Goal: Find specific page/section: Find specific page/section

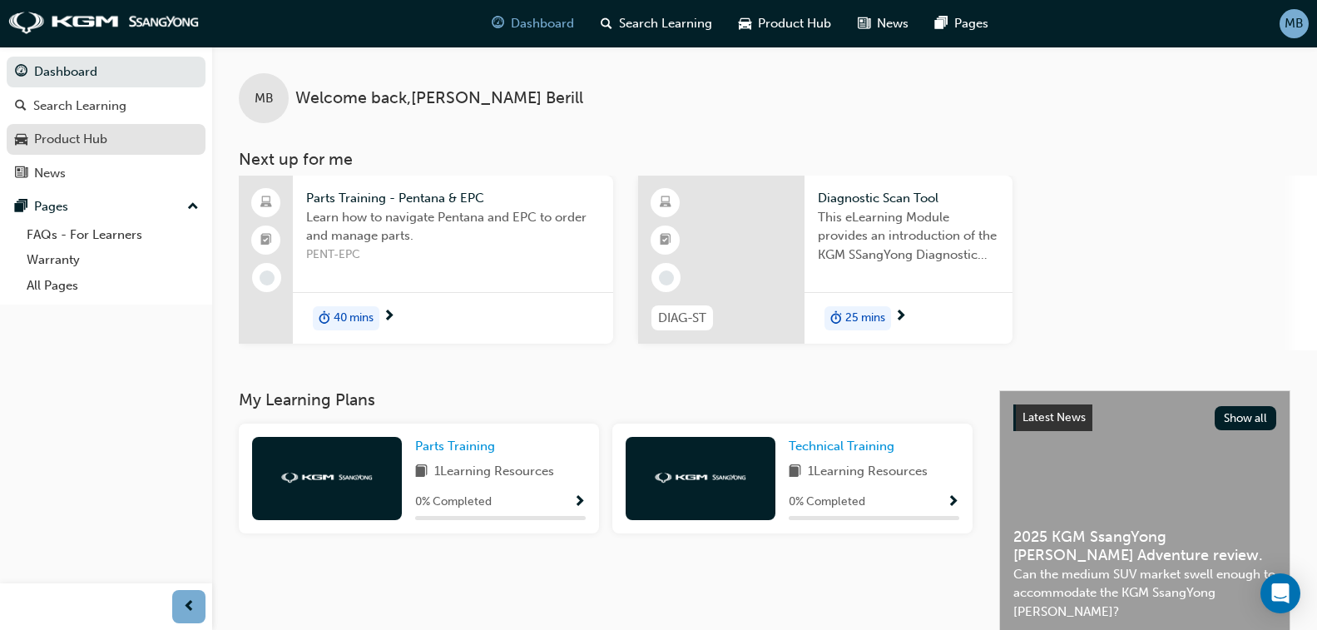
click at [62, 135] on div "Product Hub" at bounding box center [70, 139] width 73 height 19
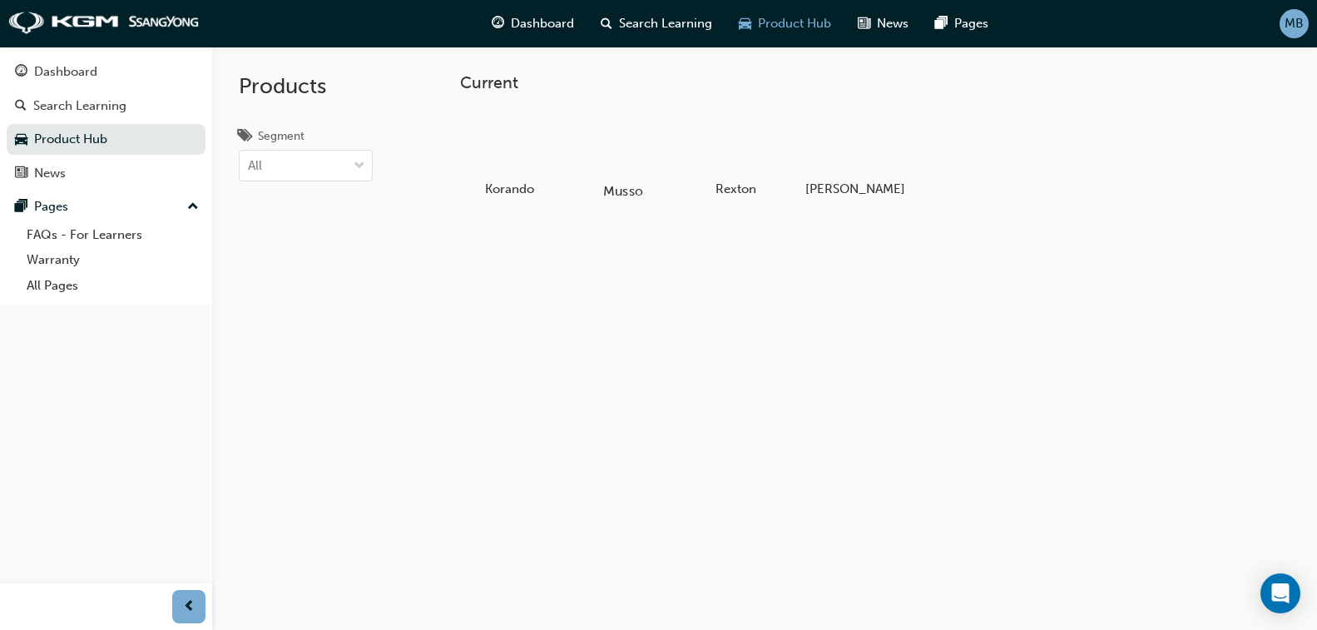
click at [626, 146] on div at bounding box center [623, 143] width 92 height 67
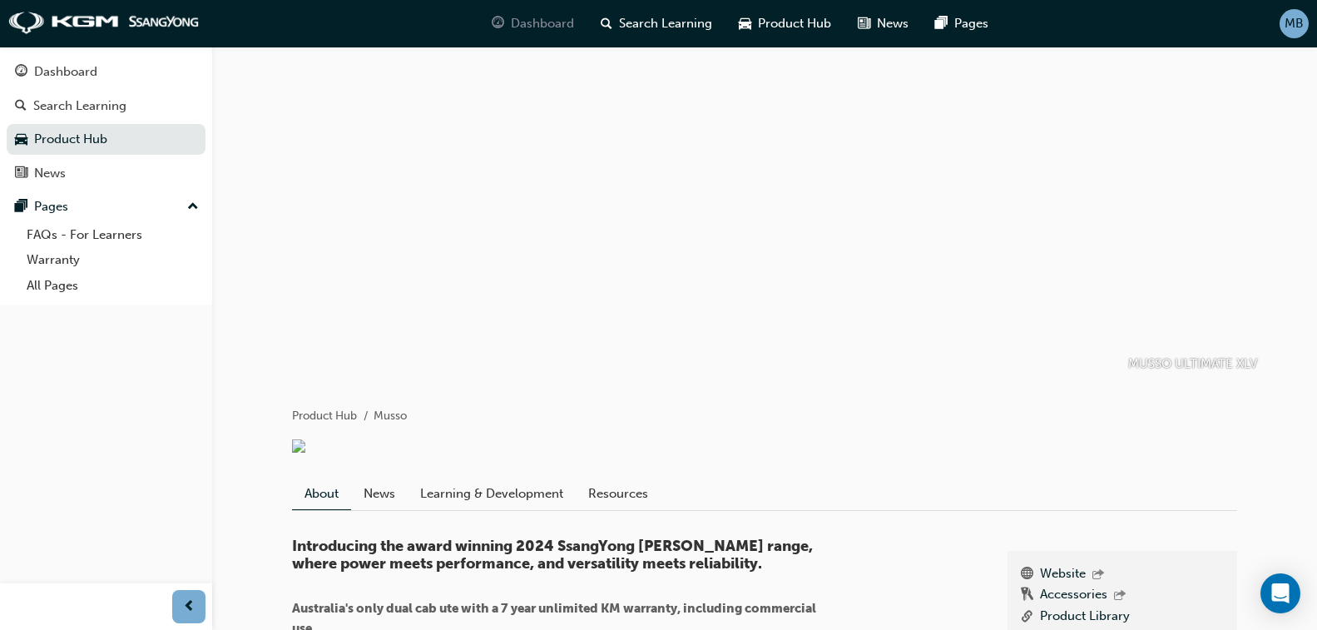
click at [511, 24] on span "Dashboard" at bounding box center [542, 23] width 63 height 19
